Goal: Book appointment/travel/reservation

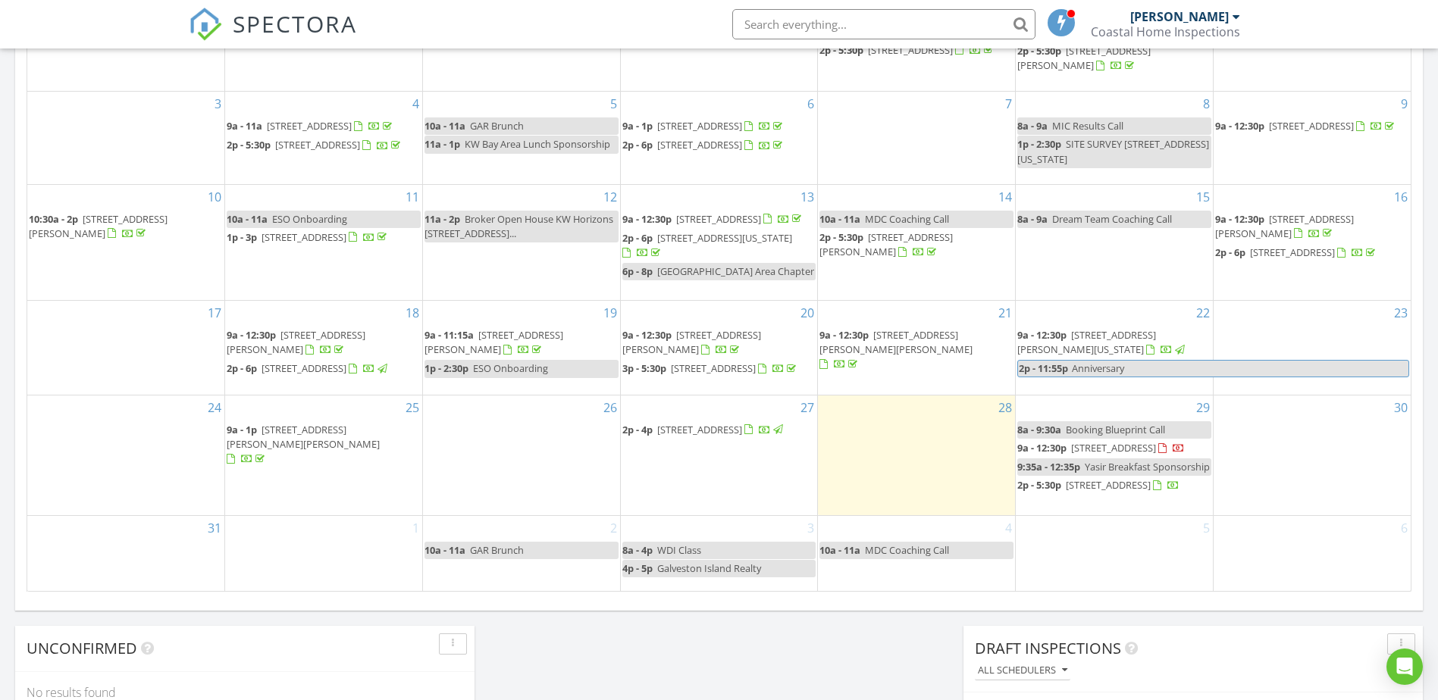
scroll to position [1403, 1461]
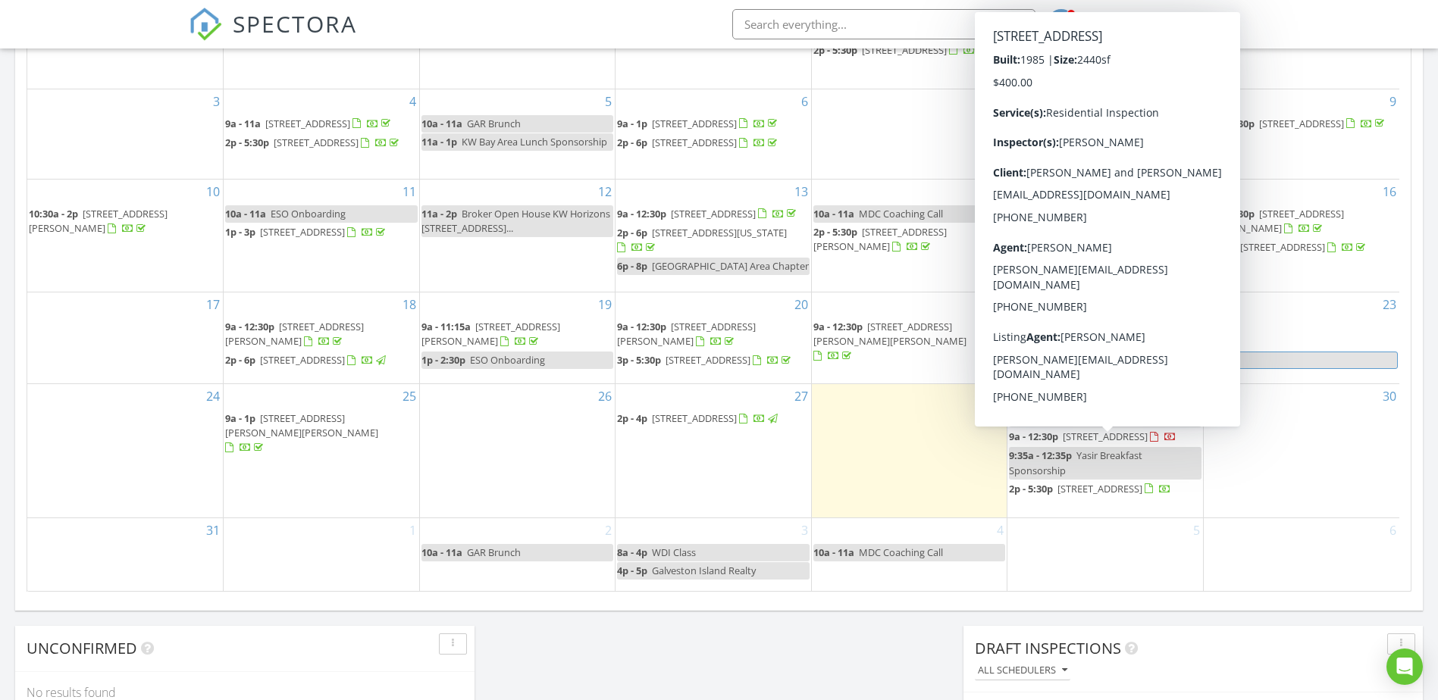
click at [1047, 443] on span "9a - 12:30p" at bounding box center [1033, 437] width 49 height 14
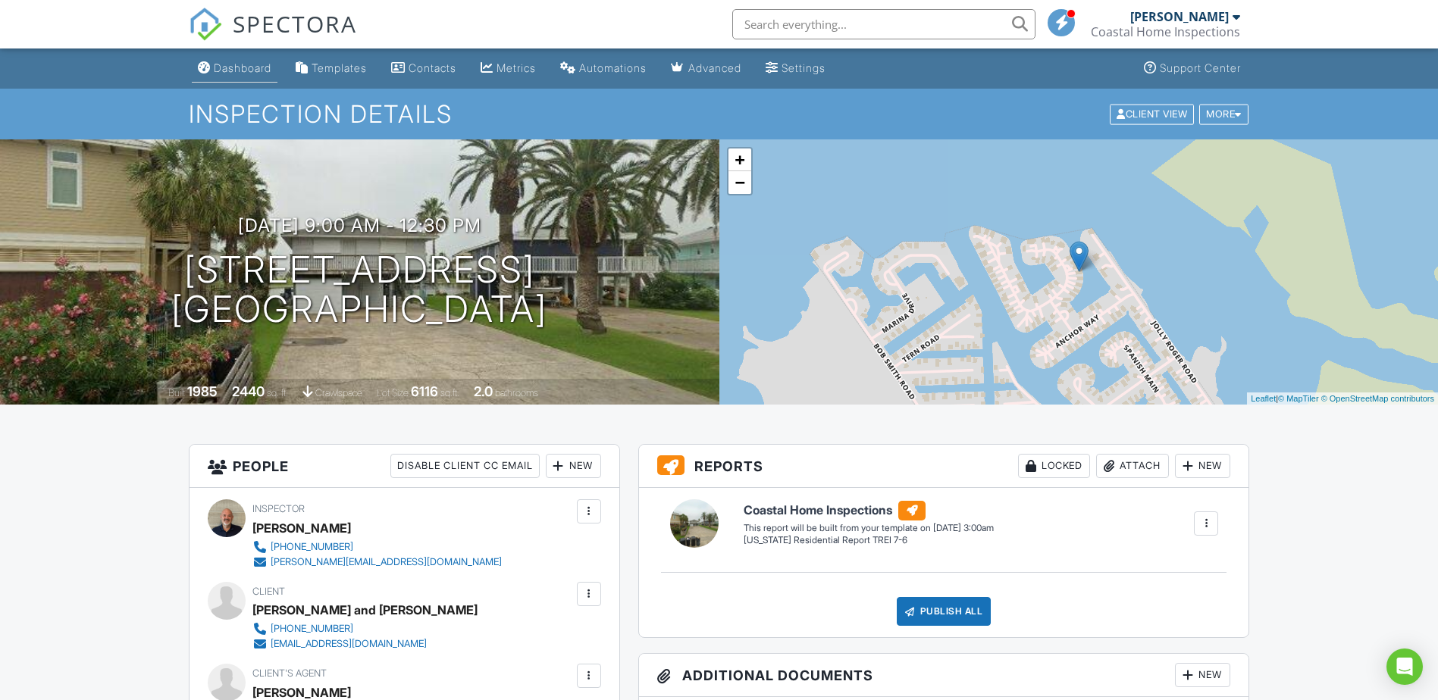
click at [253, 67] on div "Dashboard" at bounding box center [243, 67] width 58 height 13
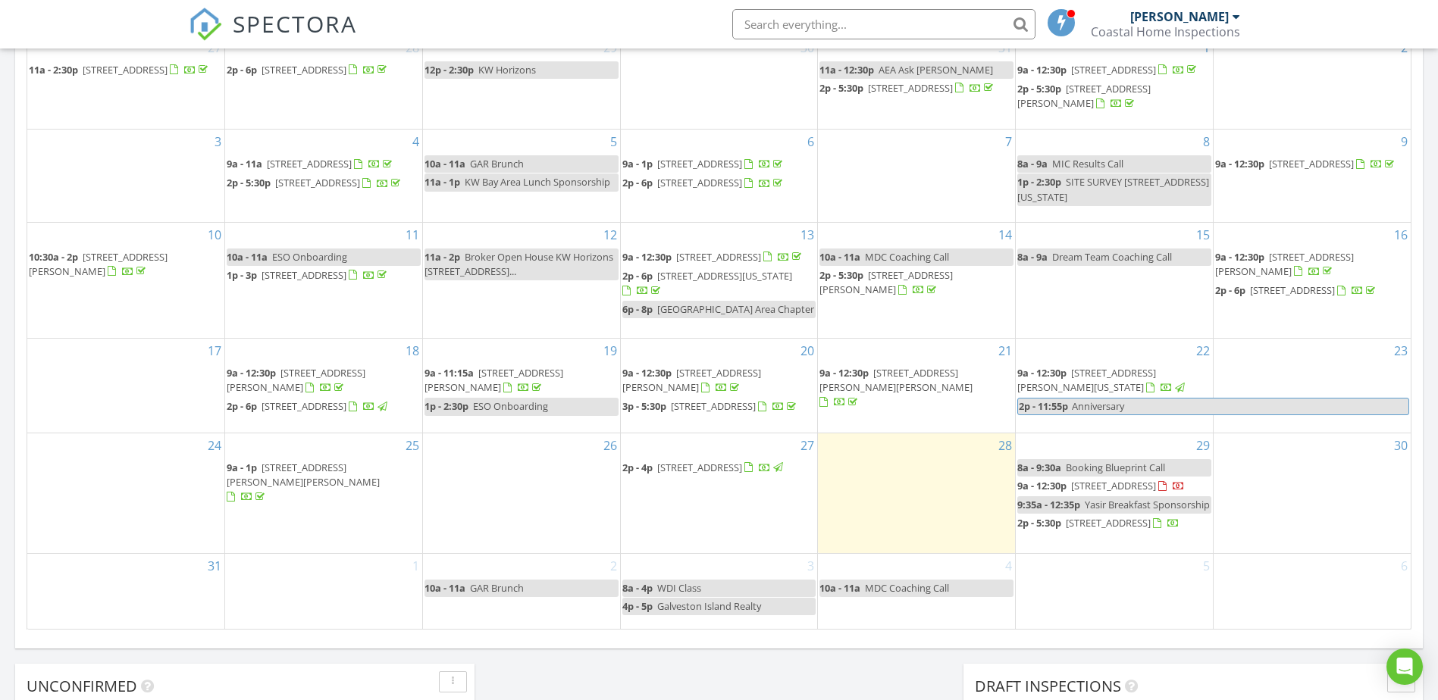
scroll to position [784, 0]
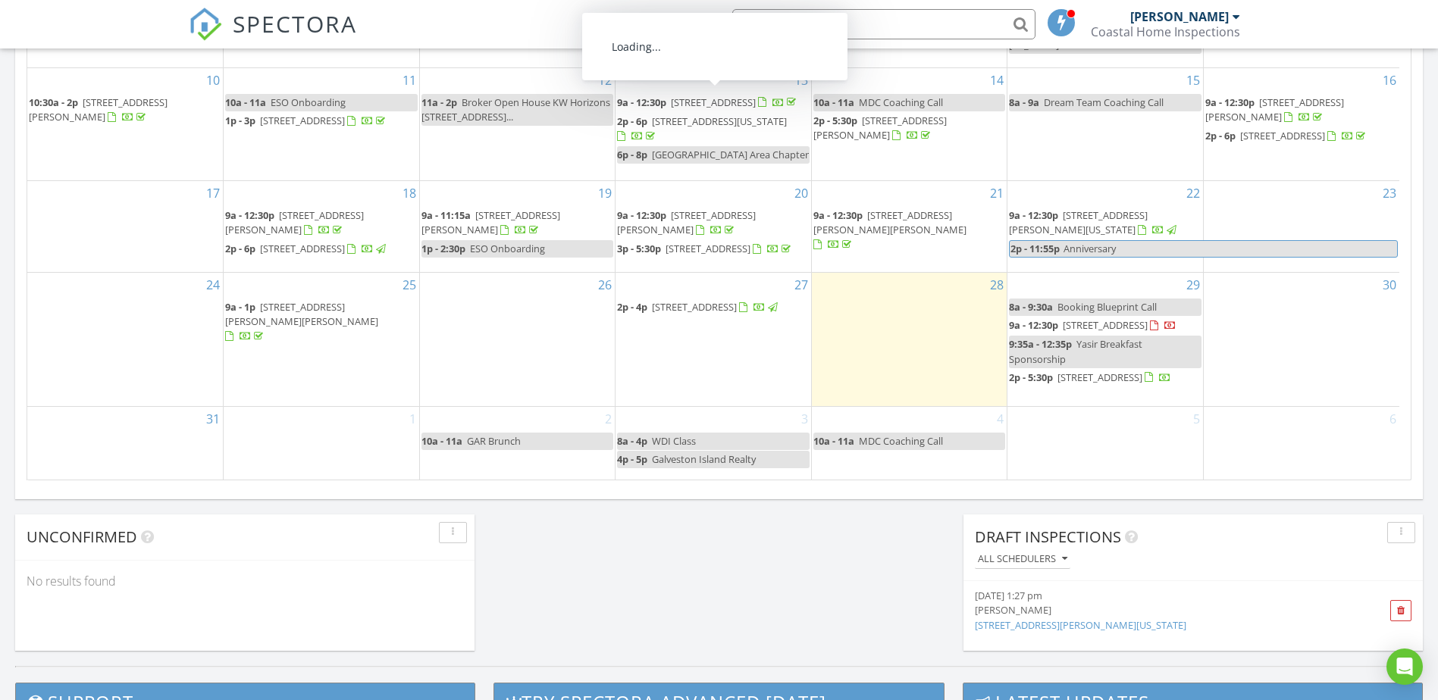
scroll to position [948, 0]
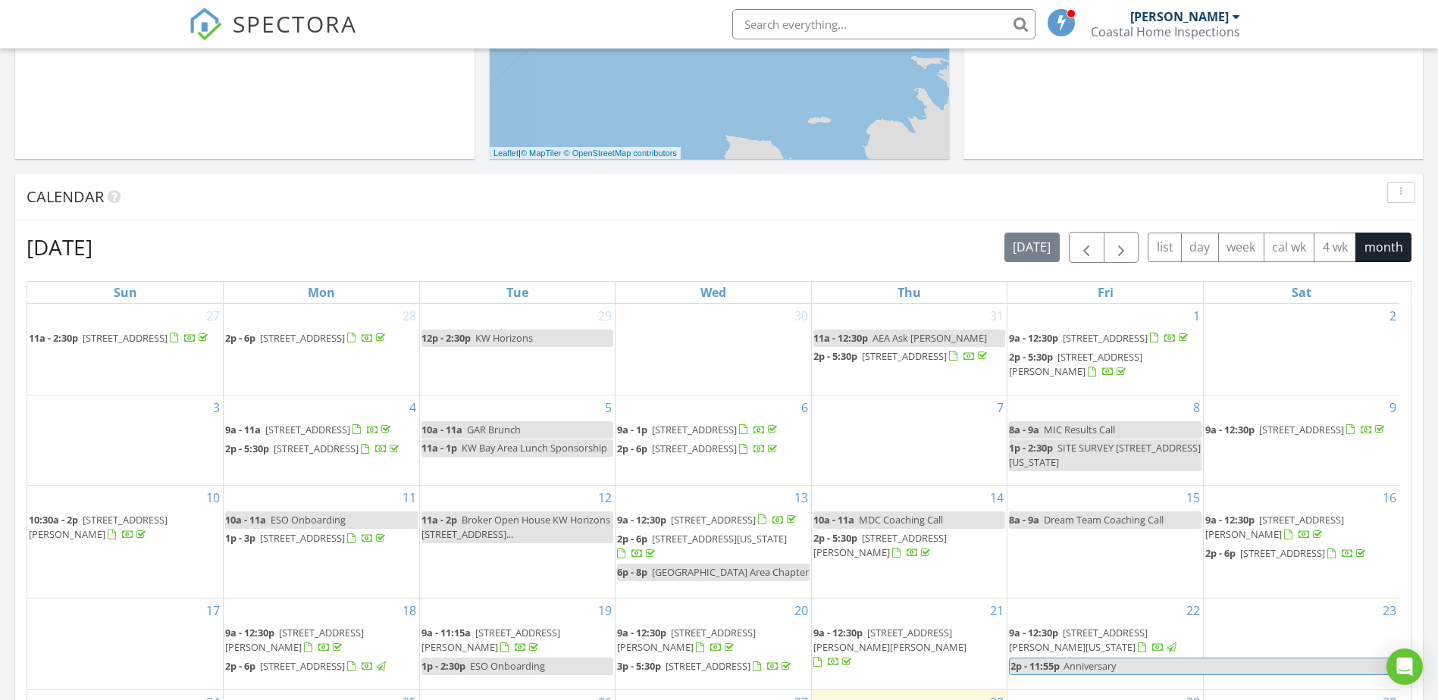
scroll to position [491, 0]
